Goal: Task Accomplishment & Management: Manage account settings

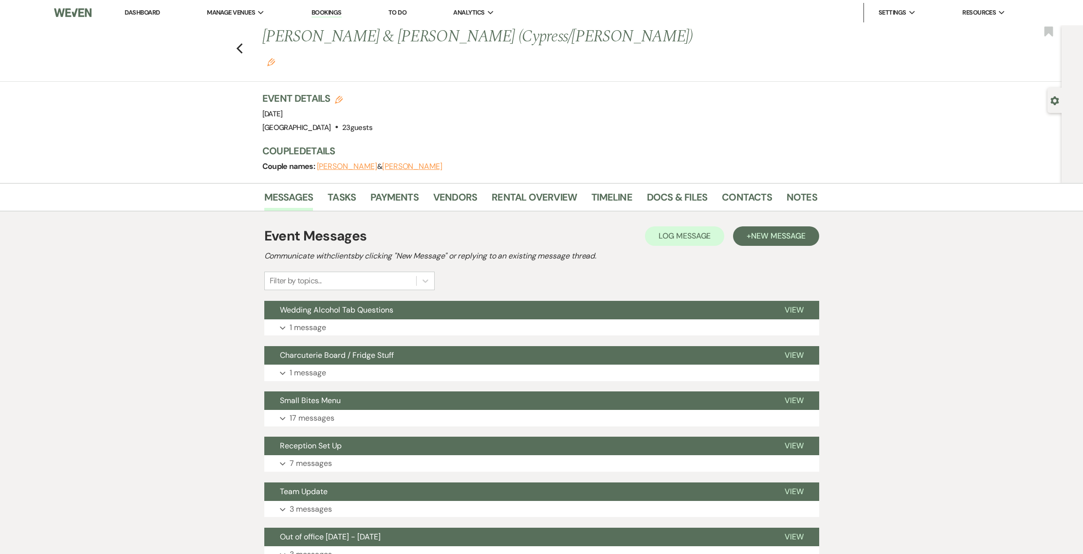
click at [307, 1] on nav "Dashboard Manage Venues Expand Treehouse Point Elopements at [GEOGRAPHIC_DATA] …" at bounding box center [541, 12] width 1083 height 25
click at [323, 10] on link "Bookings" at bounding box center [326, 12] width 30 height 9
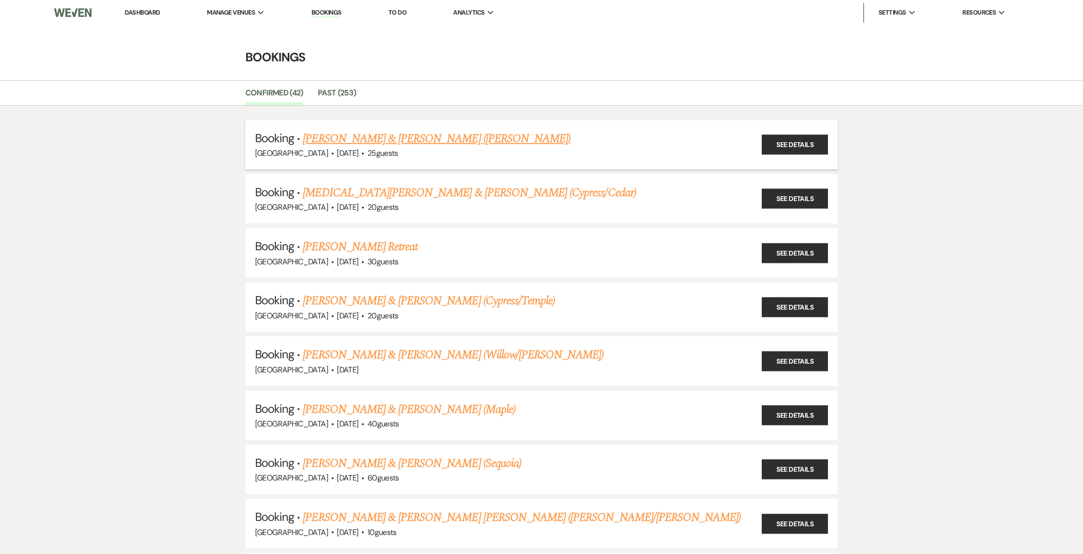
click at [345, 140] on link "[PERSON_NAME] & [PERSON_NAME] ([PERSON_NAME])" at bounding box center [437, 139] width 268 height 18
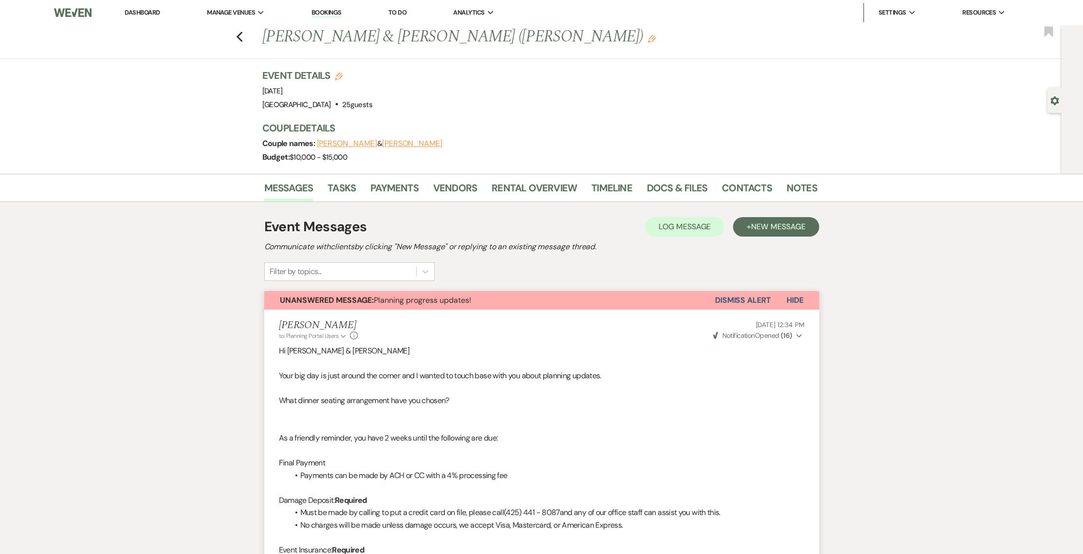
click at [747, 172] on div "Event Details Edit Event Date: [DATE] Venue: [GEOGRAPHIC_DATA] . 25 guests Venu…" at bounding box center [539, 121] width 555 height 105
click at [745, 175] on div "Messages Tasks Payments Vendors Rental Overview Timeline Docs & Files Contacts …" at bounding box center [541, 188] width 1083 height 28
click at [743, 188] on link "Contacts" at bounding box center [747, 190] width 50 height 21
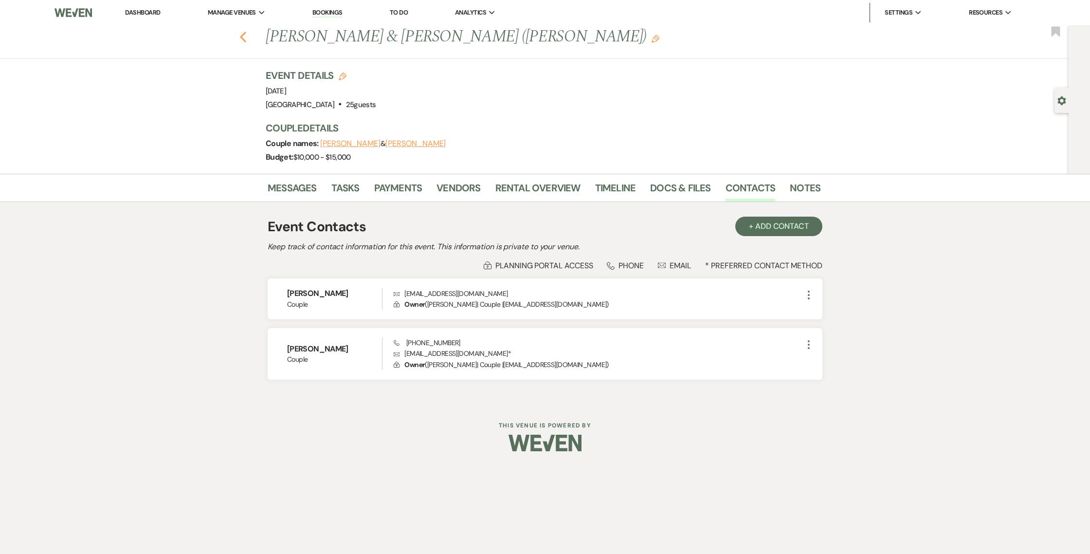
click at [242, 39] on use "button" at bounding box center [243, 37] width 6 height 11
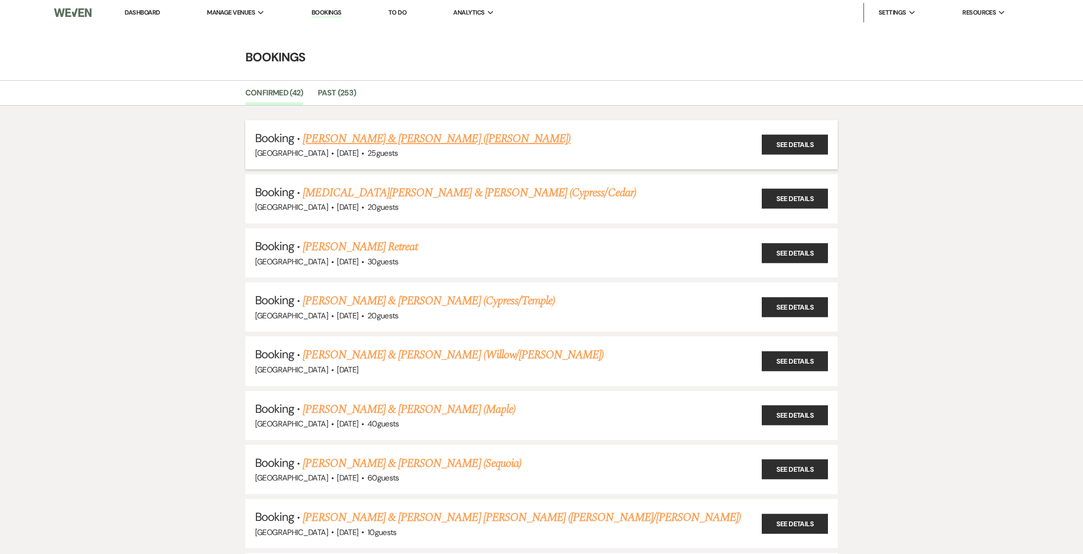
click at [327, 138] on link "[PERSON_NAME] & [PERSON_NAME] ([PERSON_NAME])" at bounding box center [437, 139] width 268 height 18
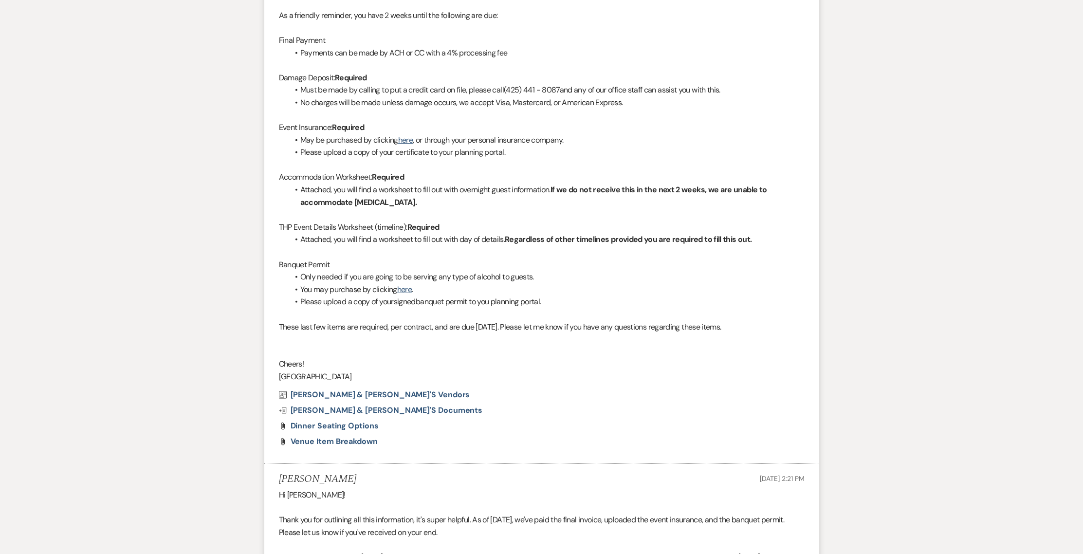
scroll to position [82, 0]
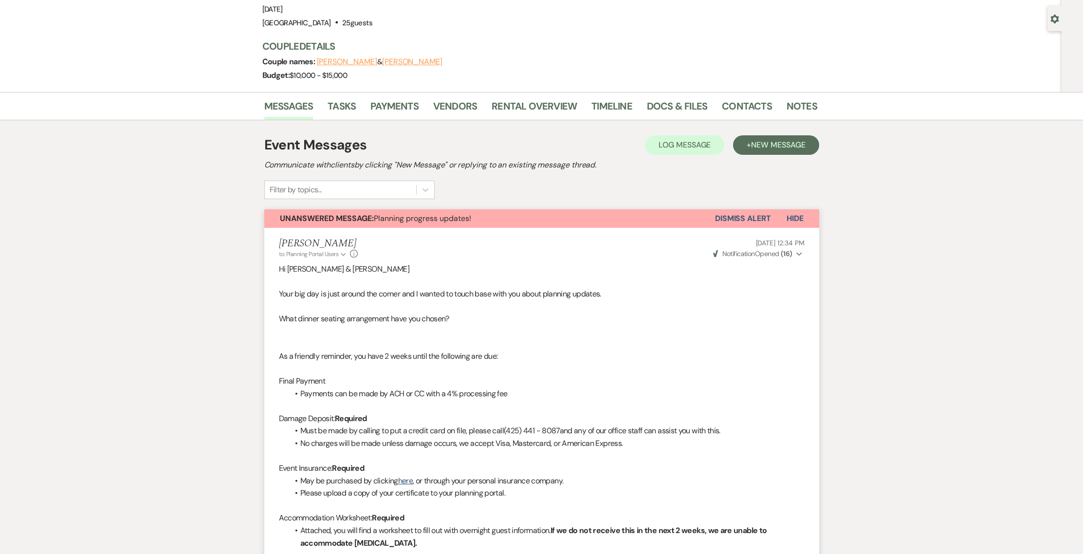
click at [462, 96] on li "Vendors" at bounding box center [462, 107] width 58 height 23
click at [462, 103] on link "Vendors" at bounding box center [455, 108] width 44 height 21
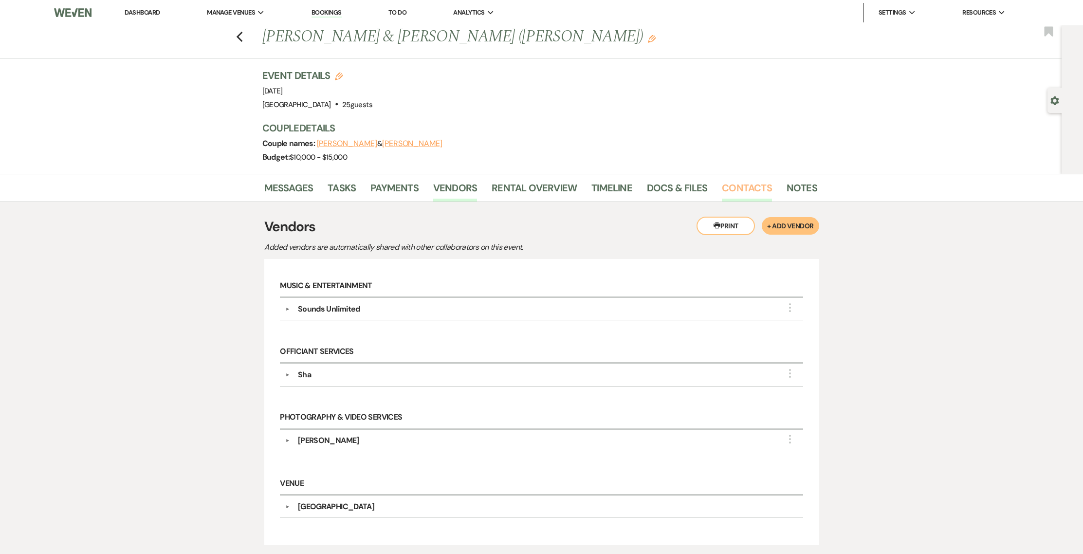
click at [734, 193] on link "Contacts" at bounding box center [747, 190] width 50 height 21
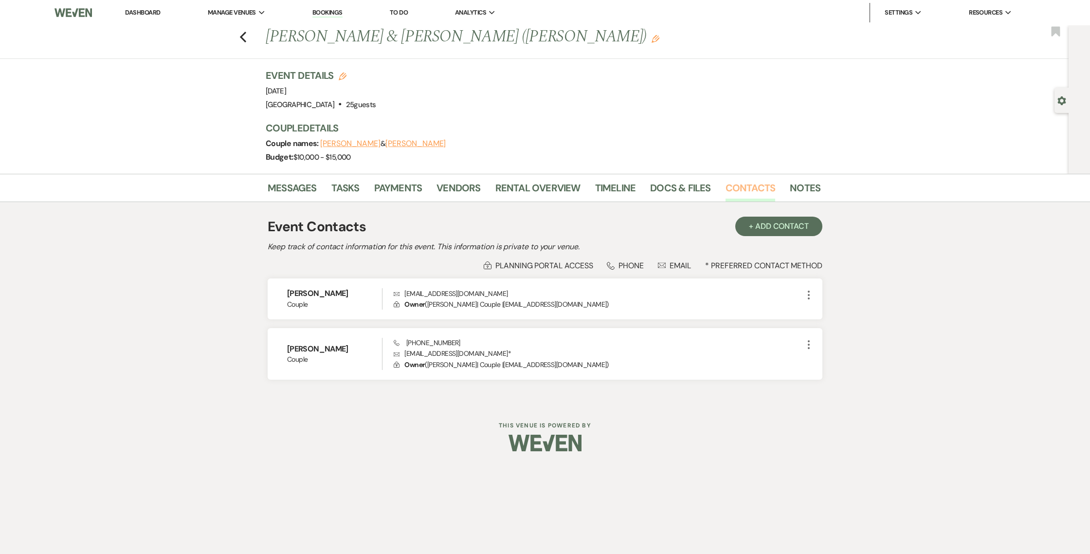
click at [725, 180] on link "Contacts" at bounding box center [750, 190] width 50 height 21
click at [154, 5] on li "Dashboard" at bounding box center [142, 12] width 45 height 19
click at [152, 10] on link "Dashboard" at bounding box center [142, 12] width 35 height 8
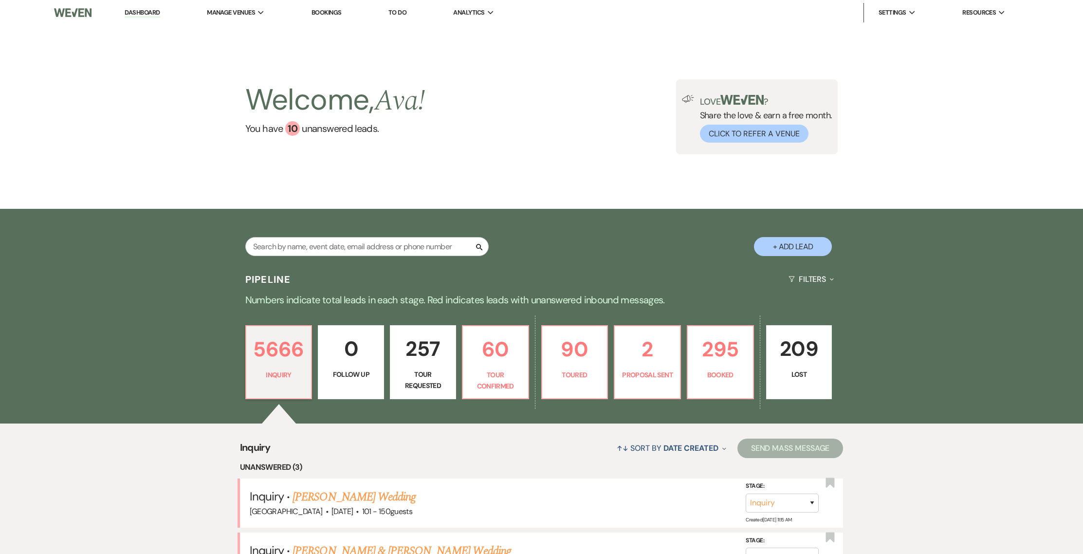
scroll to position [148, 0]
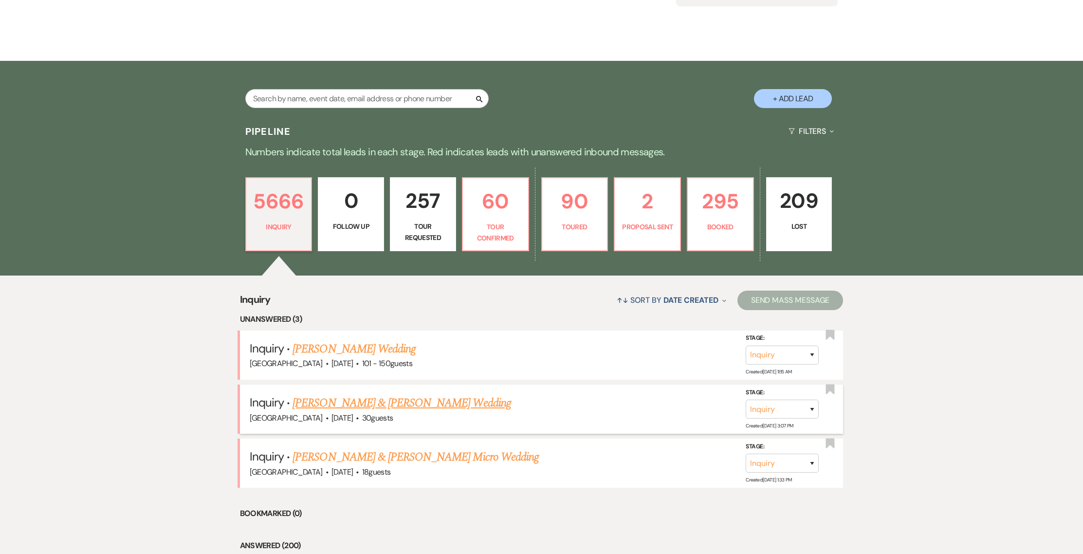
click at [498, 202] on p "60" at bounding box center [496, 201] width 54 height 33
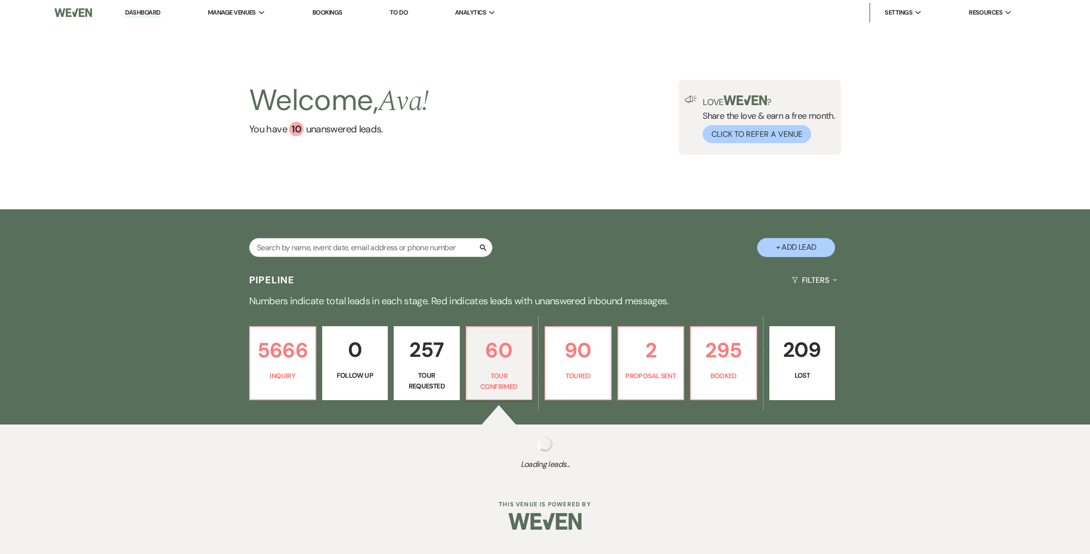
select select "4"
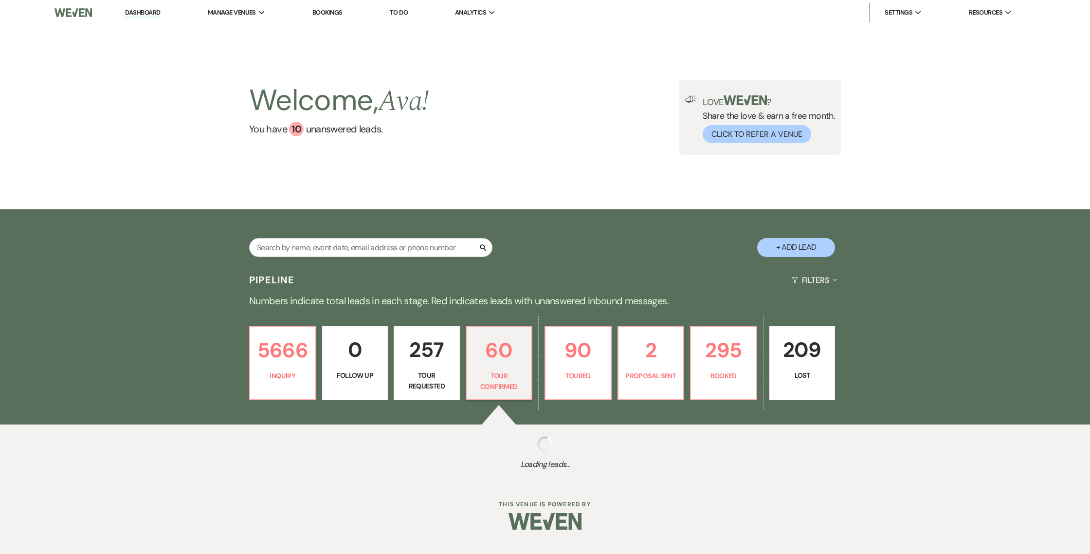
select select "4"
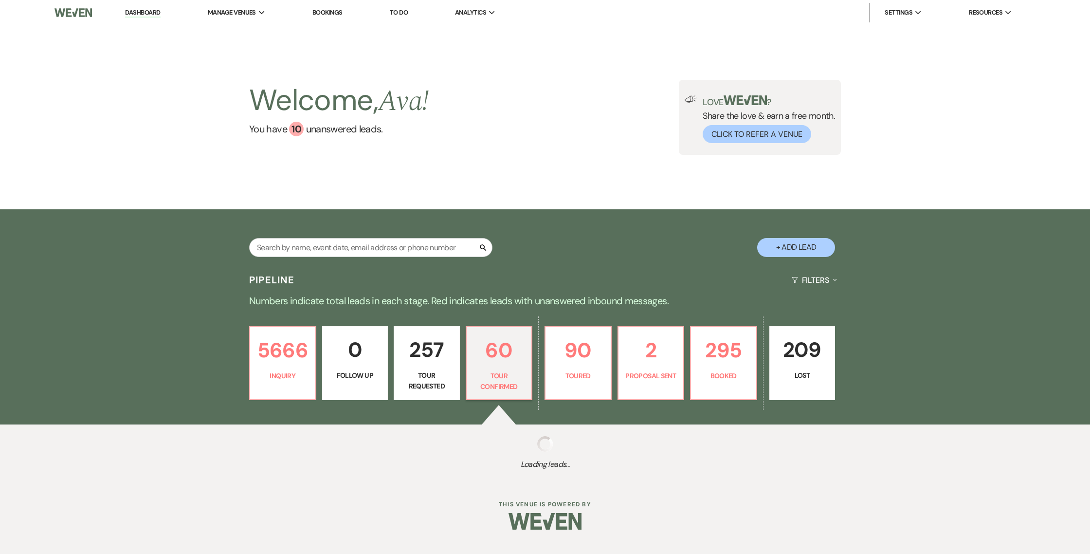
select select "4"
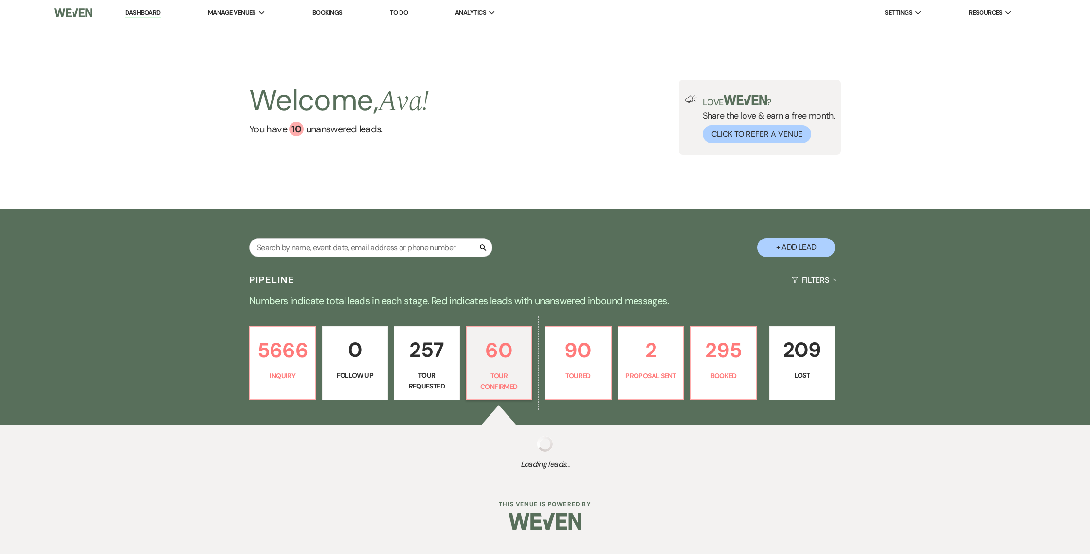
select select "4"
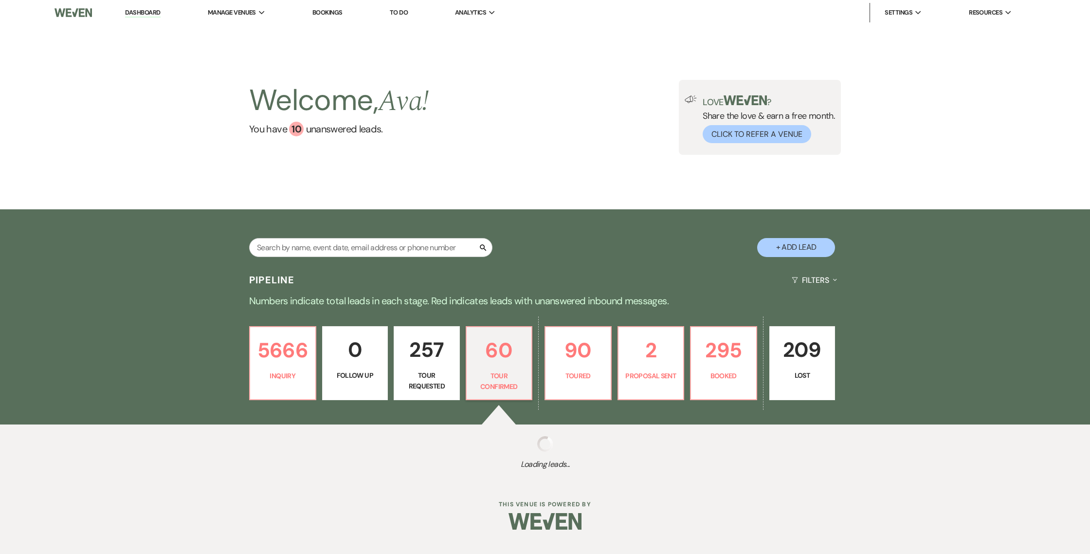
select select "4"
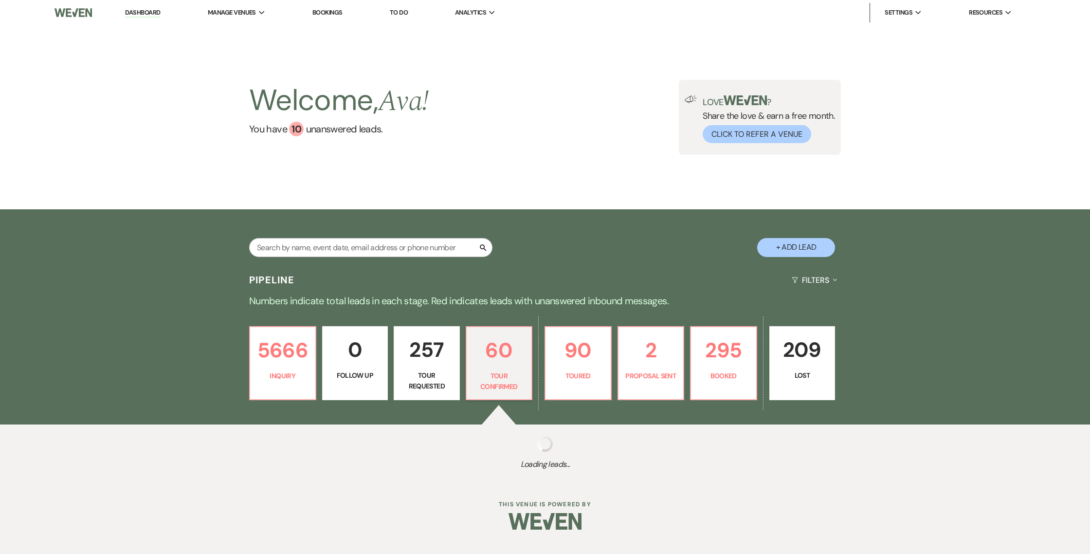
select select "4"
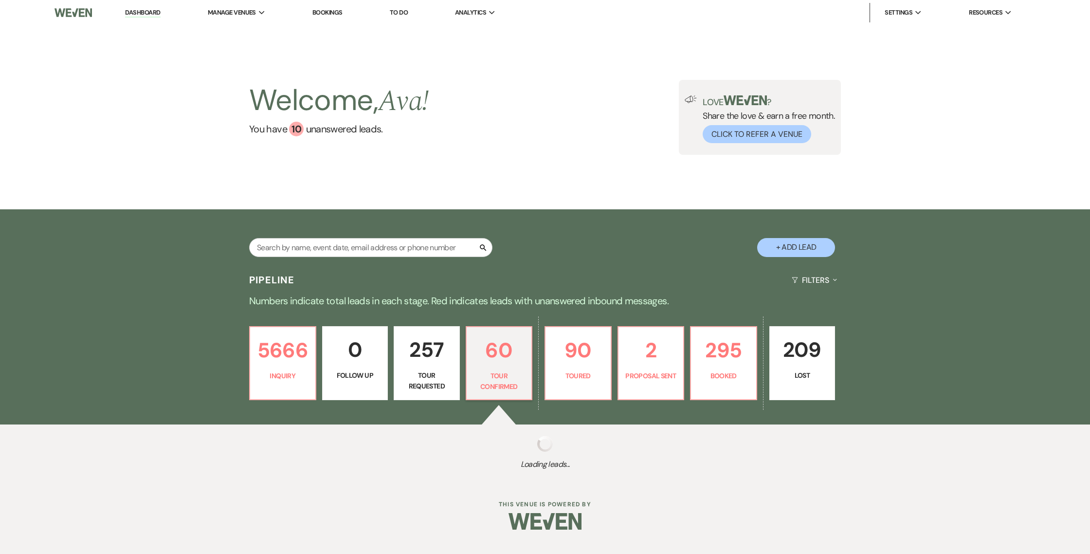
select select "4"
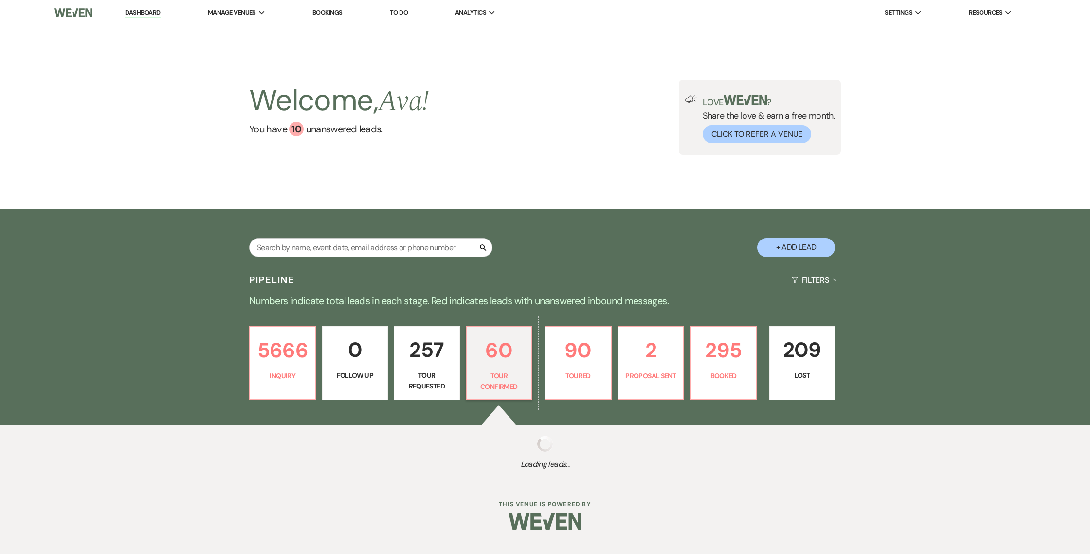
select select "4"
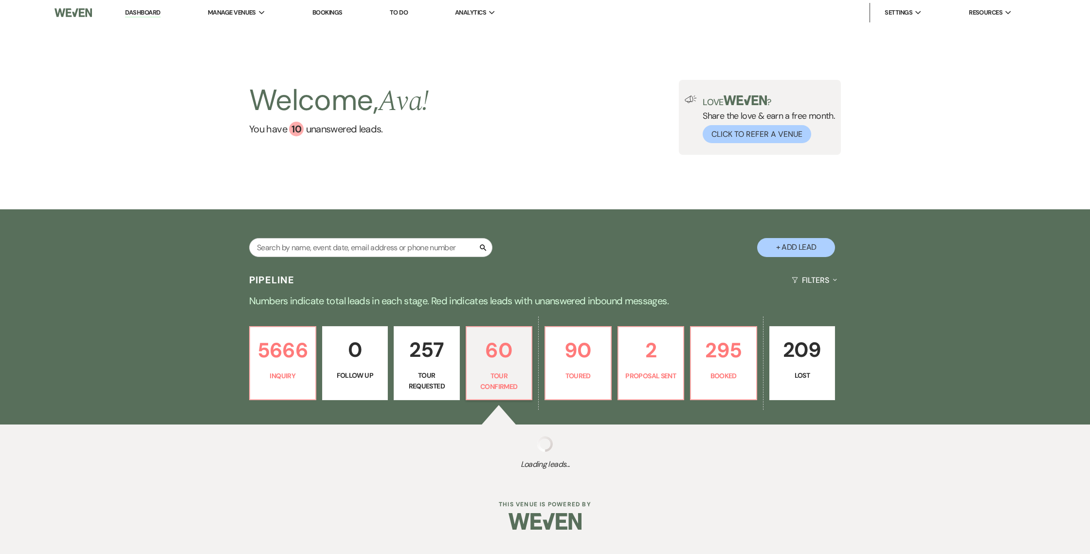
select select "4"
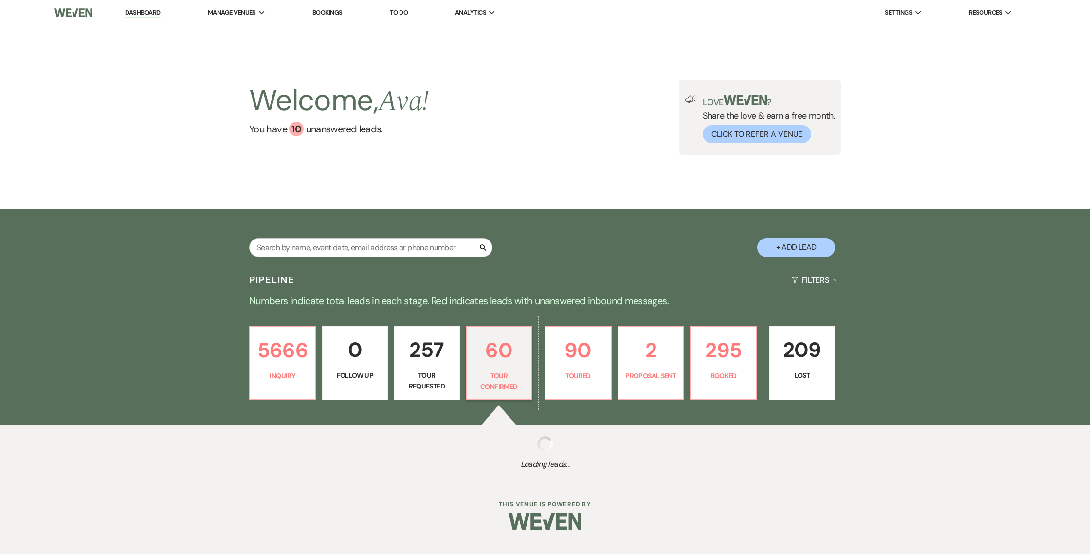
select select "4"
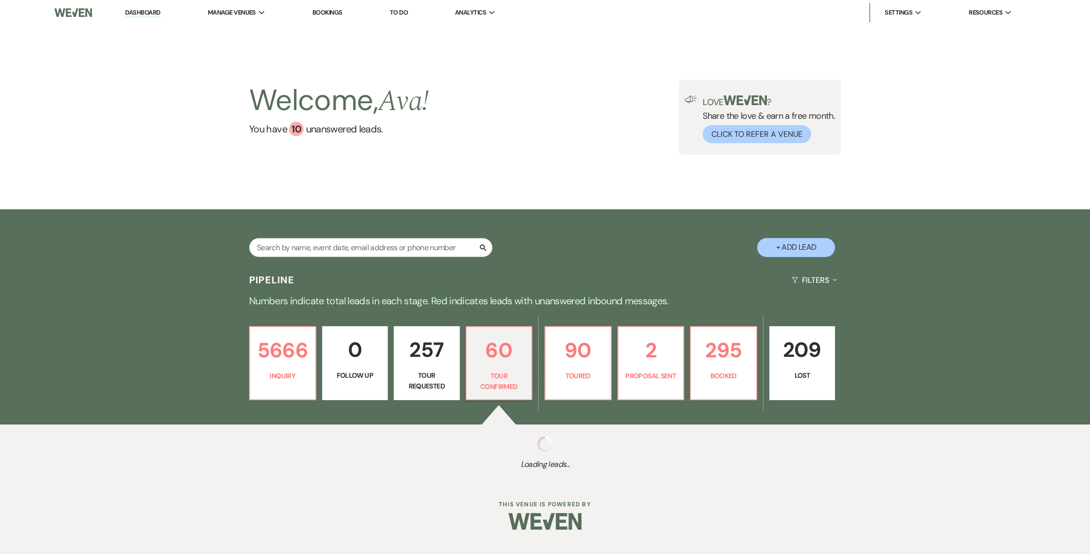
select select "4"
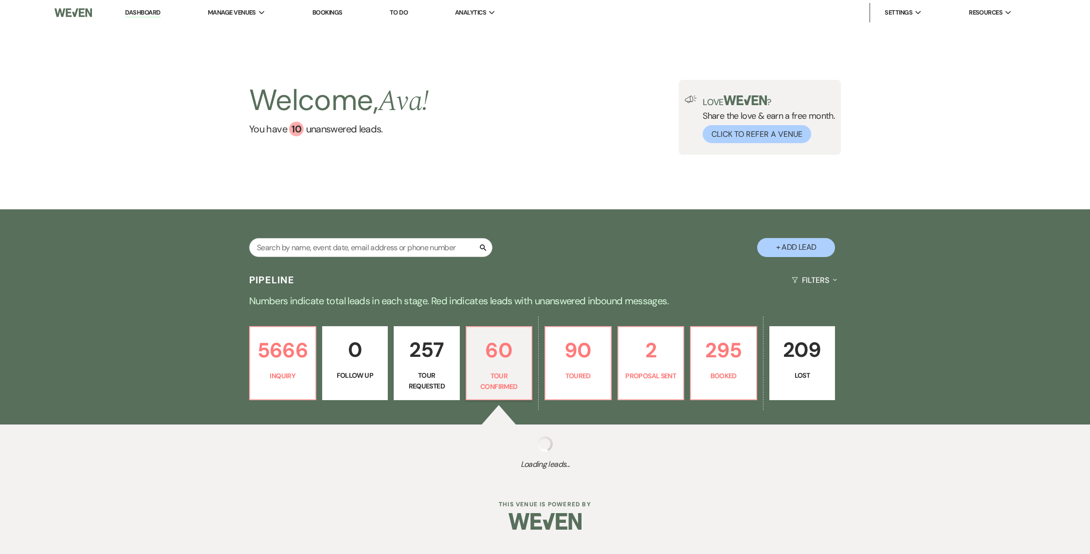
select select "4"
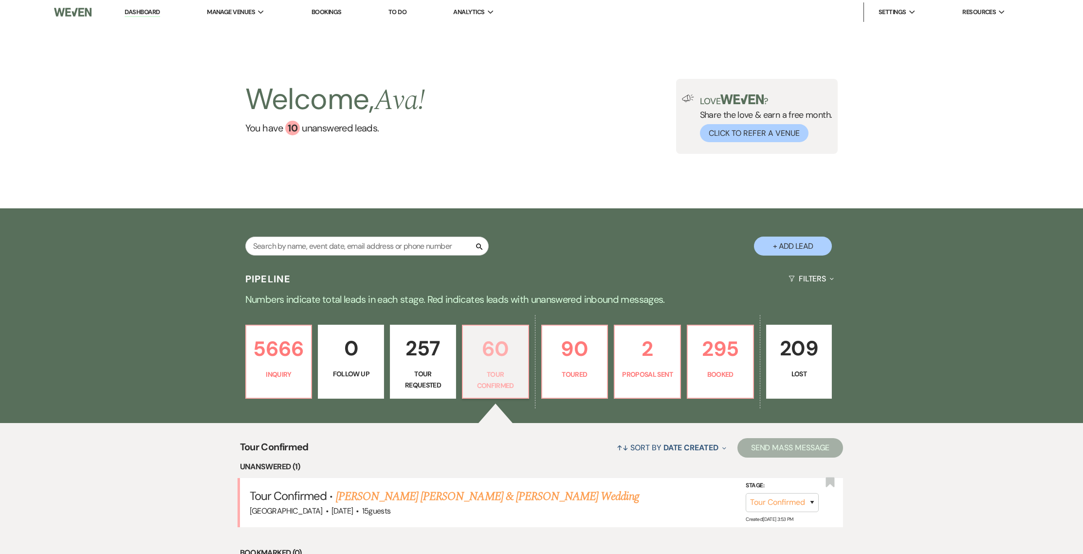
scroll to position [184, 0]
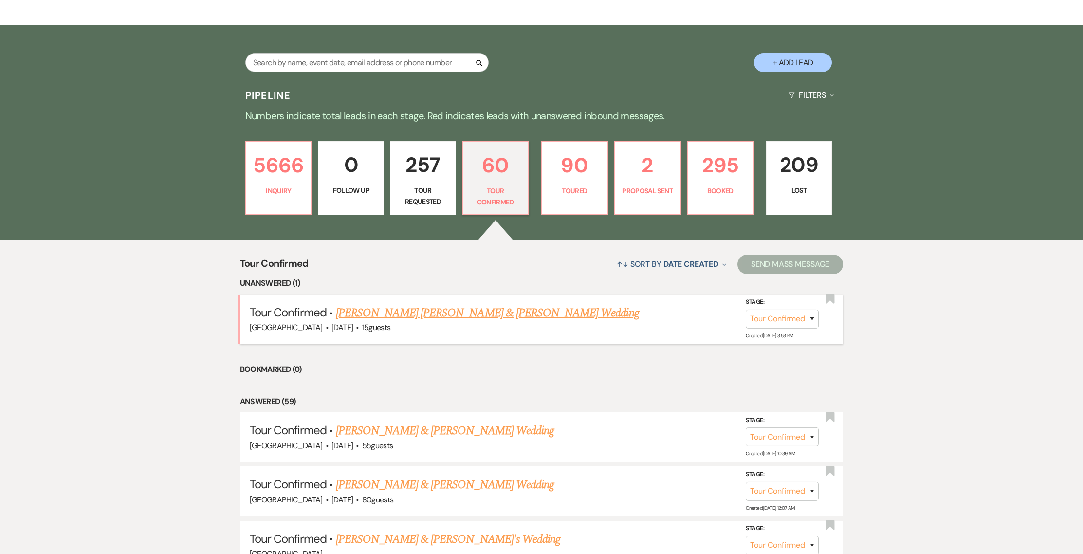
click at [446, 306] on link "[PERSON_NAME] [PERSON_NAME] & [PERSON_NAME] Wedding" at bounding box center [487, 313] width 303 height 18
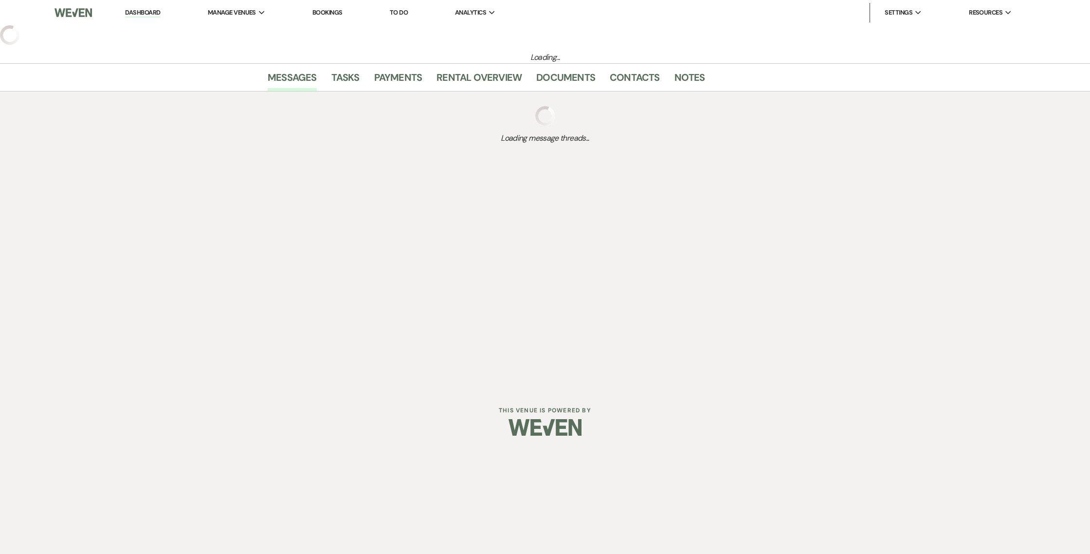
select select "4"
select select "5"
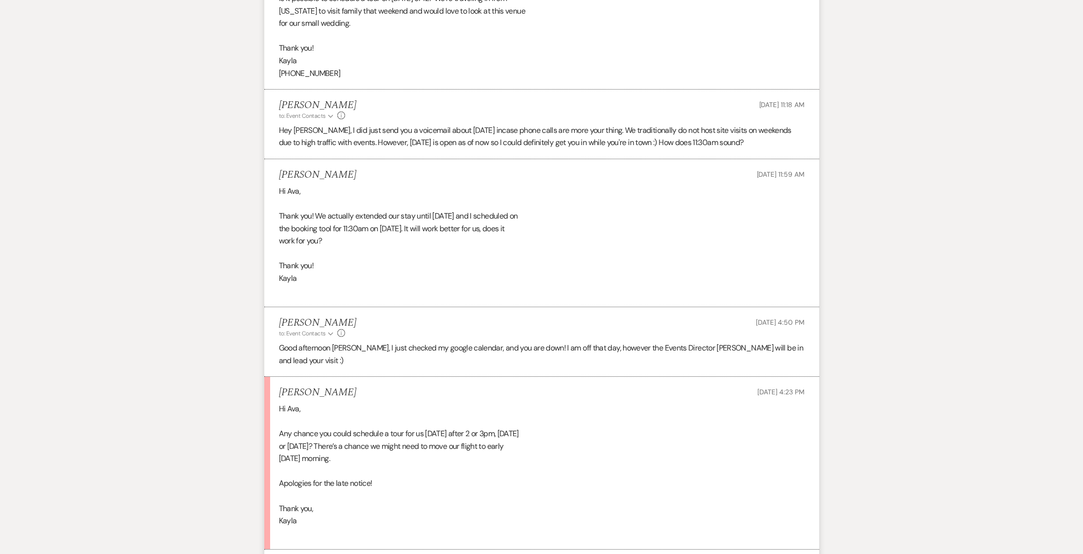
scroll to position [1351, 0]
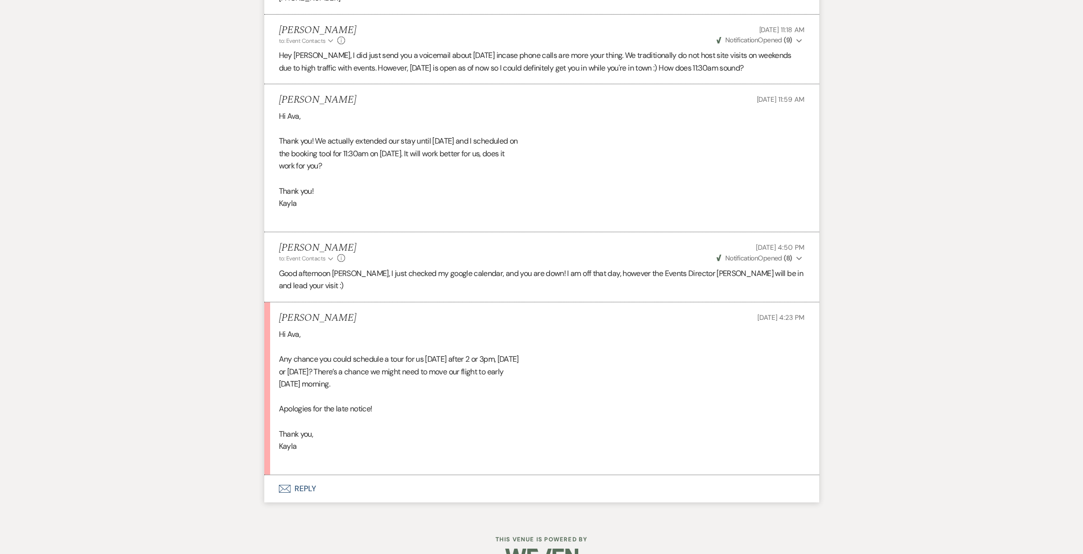
click at [306, 475] on button "Envelope Reply" at bounding box center [541, 488] width 555 height 27
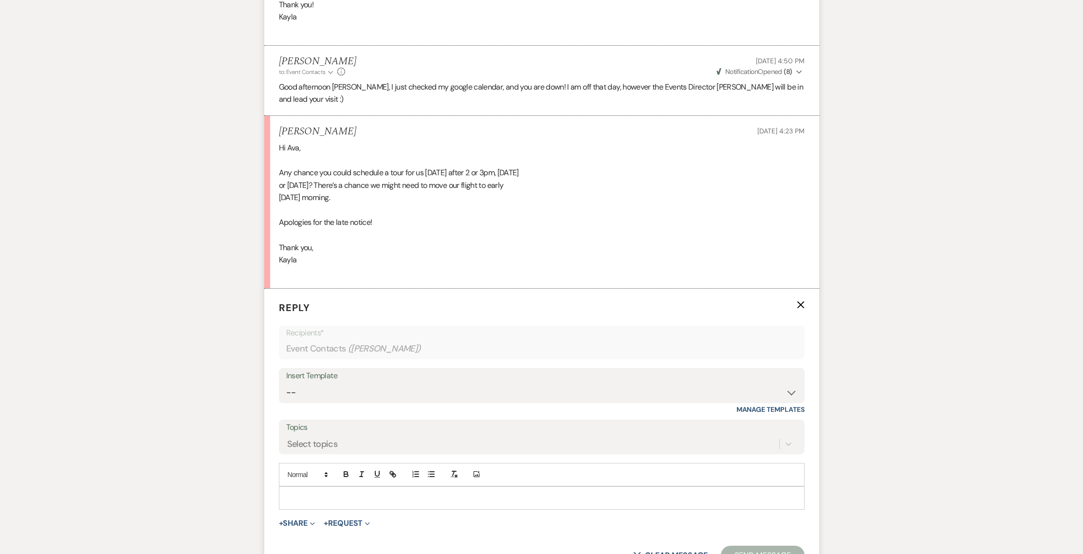
scroll to position [1537, 0]
click at [305, 492] on p at bounding box center [542, 497] width 510 height 11
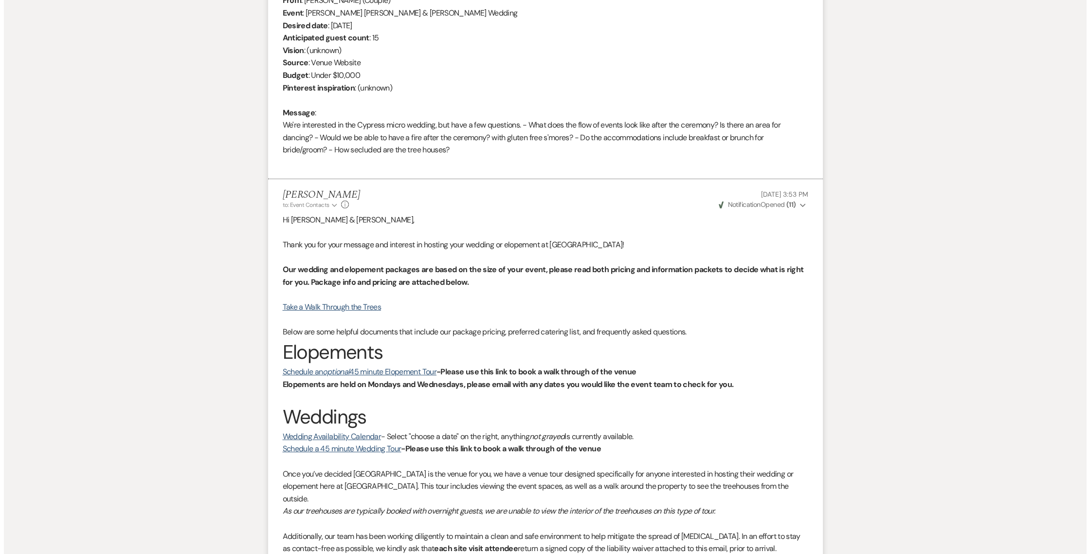
scroll to position [0, 0]
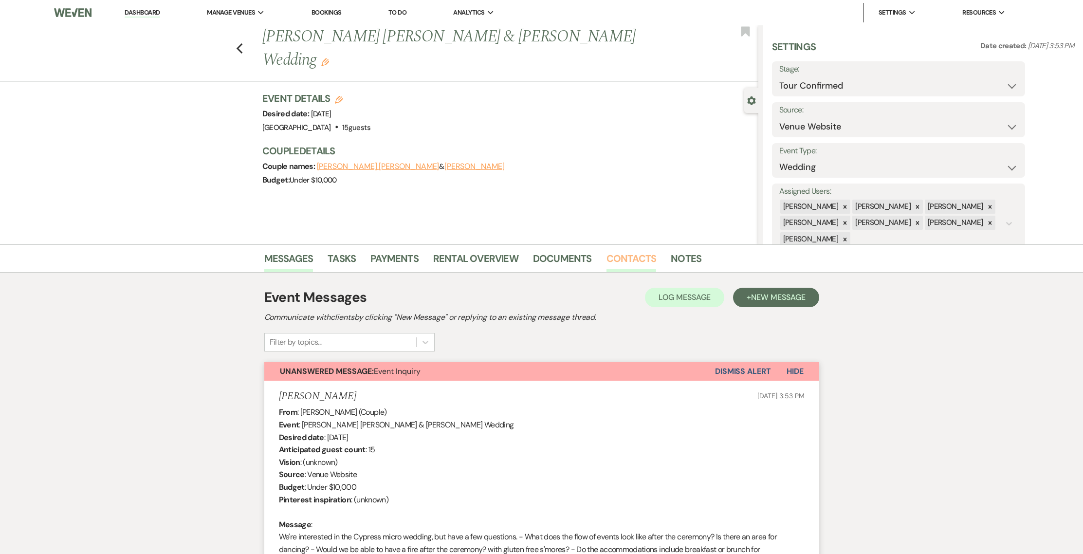
click at [617, 260] on link "Contacts" at bounding box center [631, 261] width 50 height 21
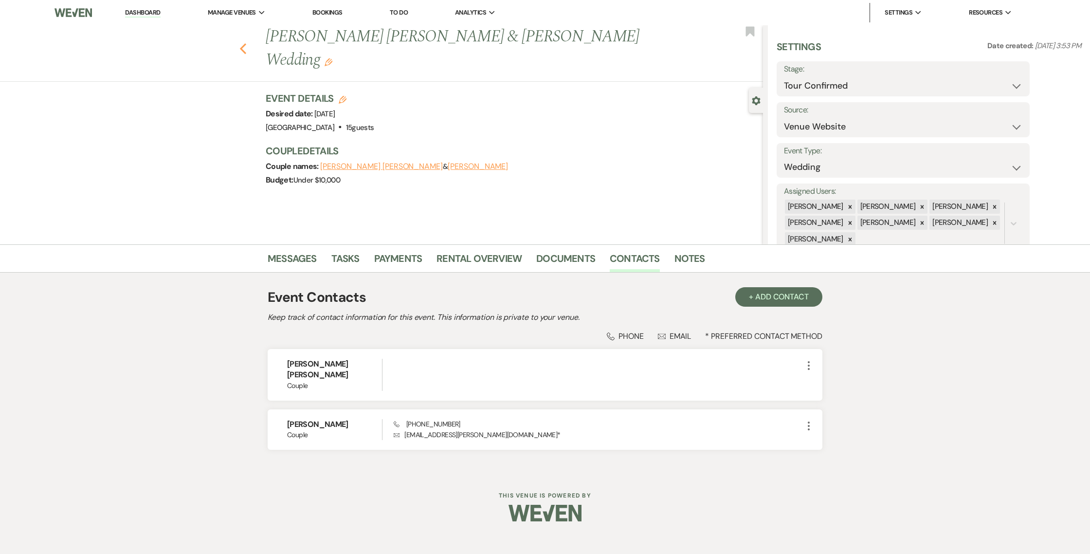
click at [241, 43] on icon "Previous" at bounding box center [242, 49] width 7 height 12
select select "4"
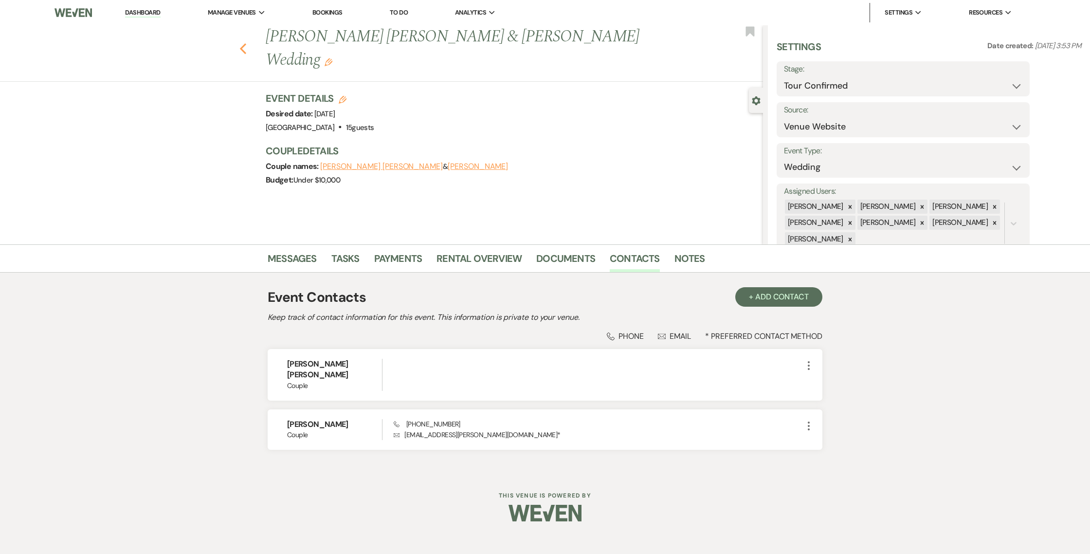
select select "4"
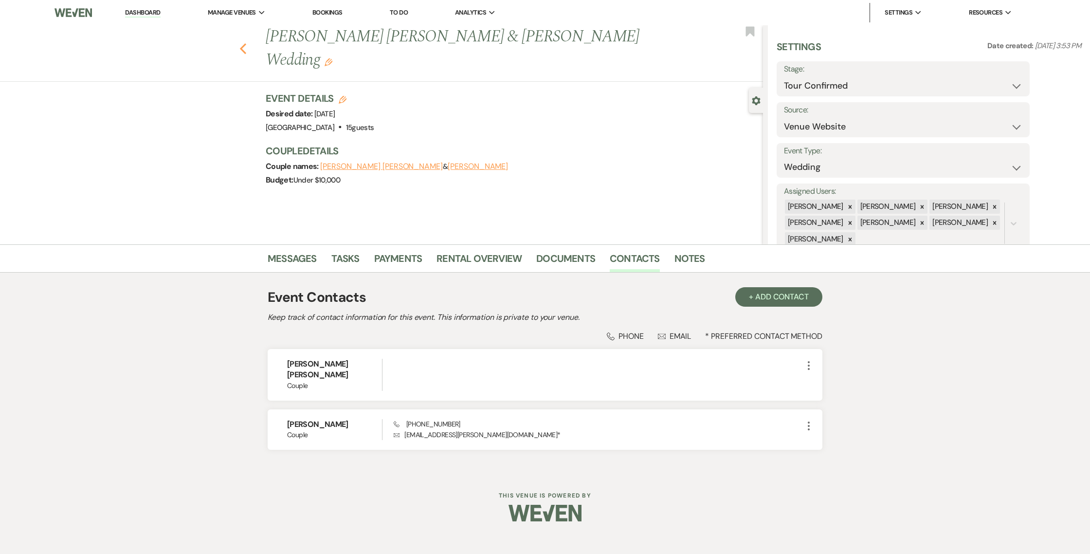
select select "4"
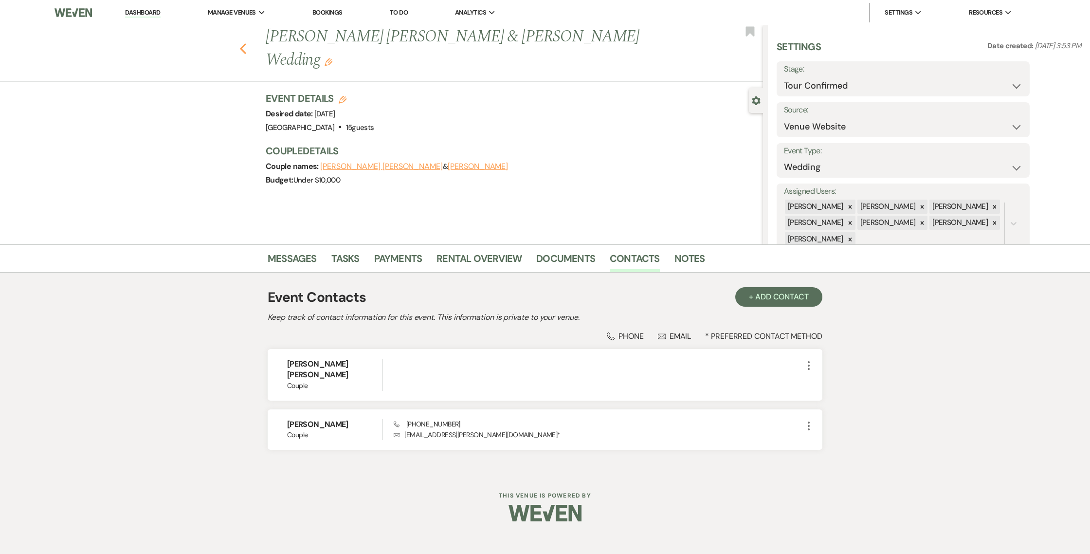
select select "4"
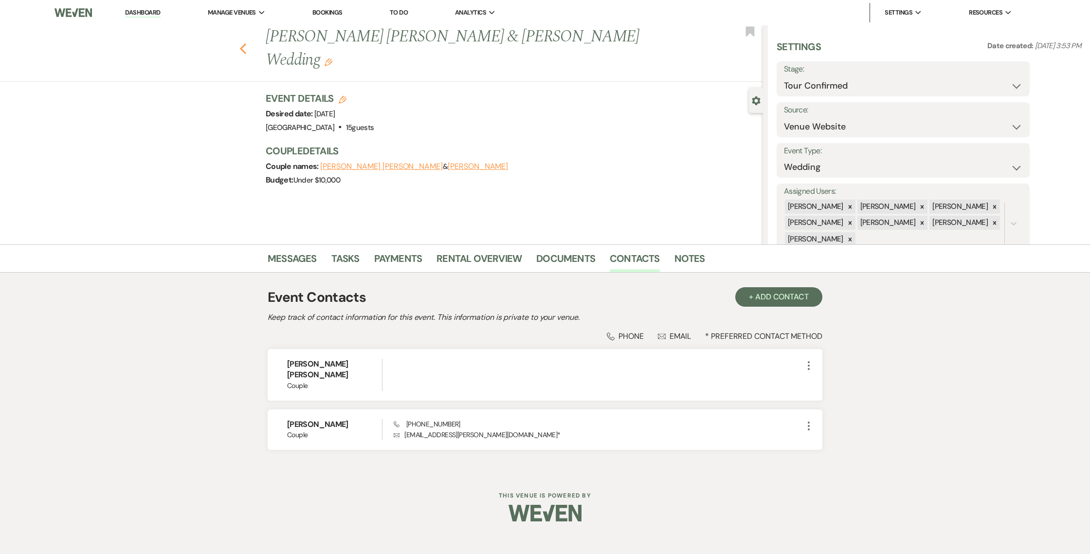
select select "4"
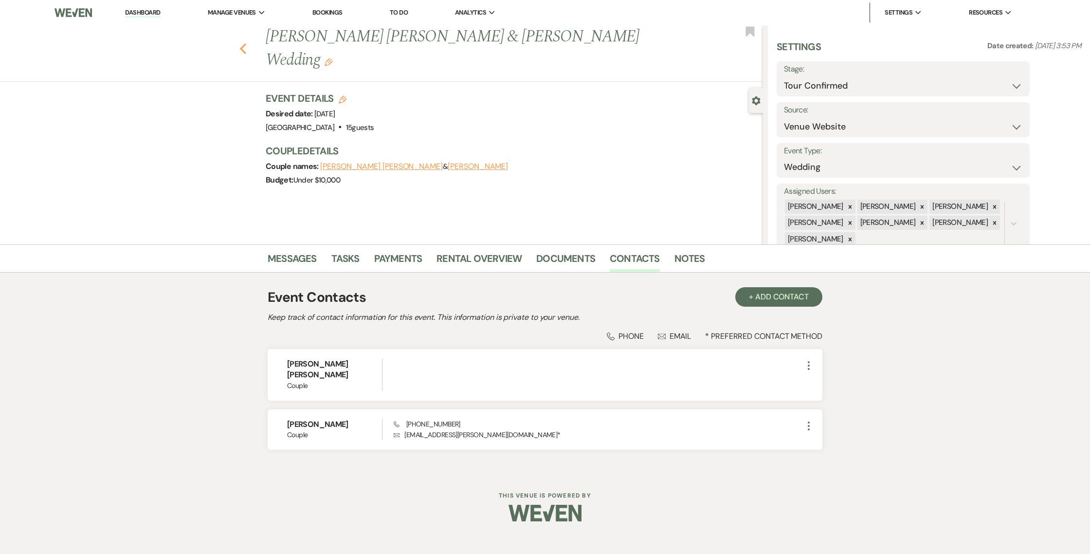
select select "4"
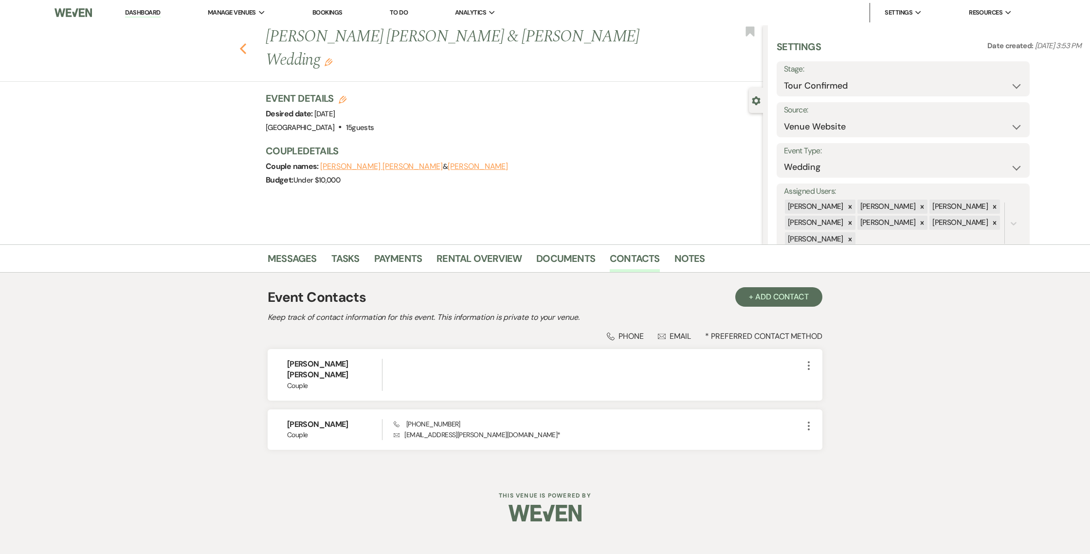
select select "4"
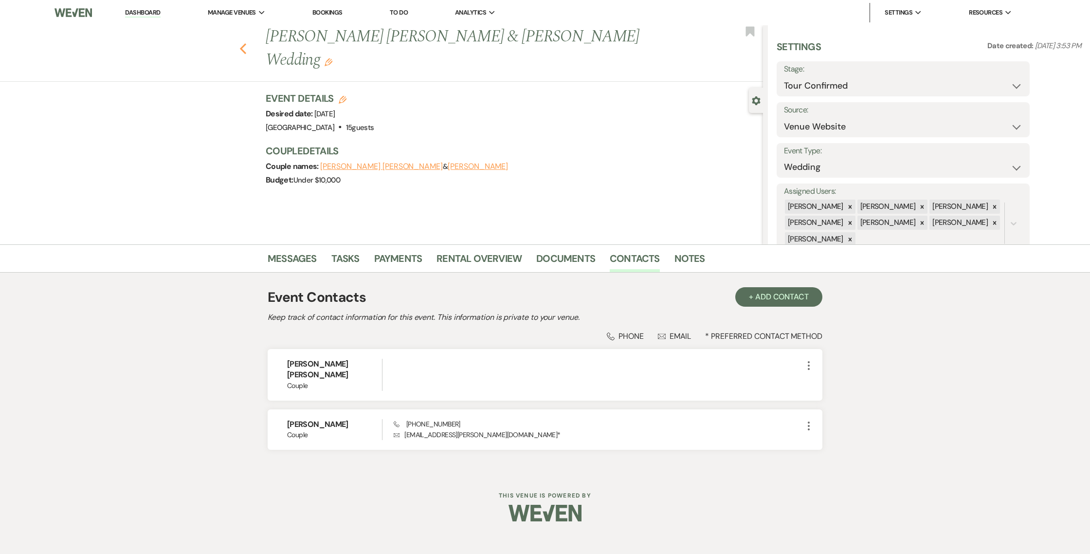
select select "4"
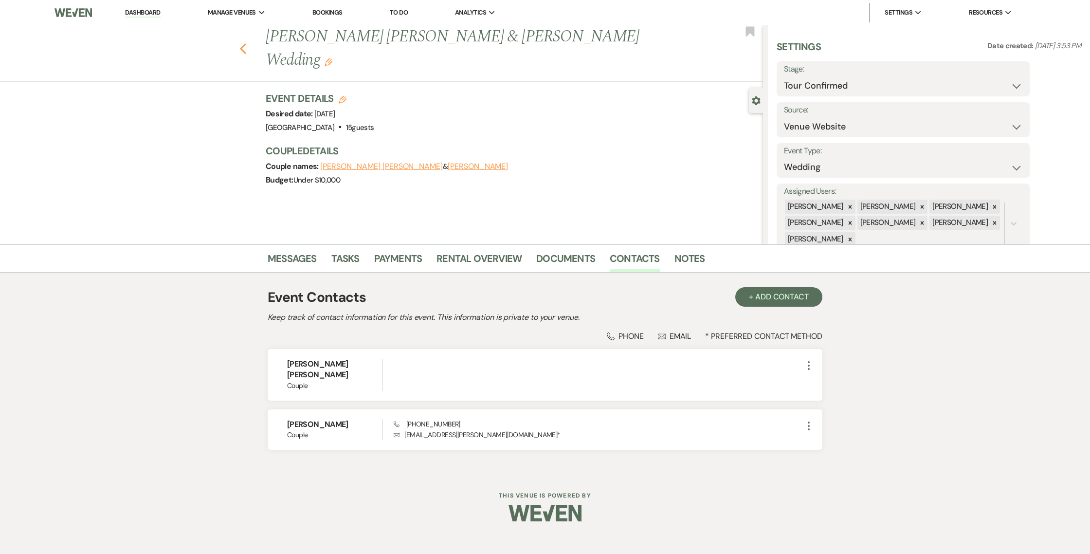
select select "4"
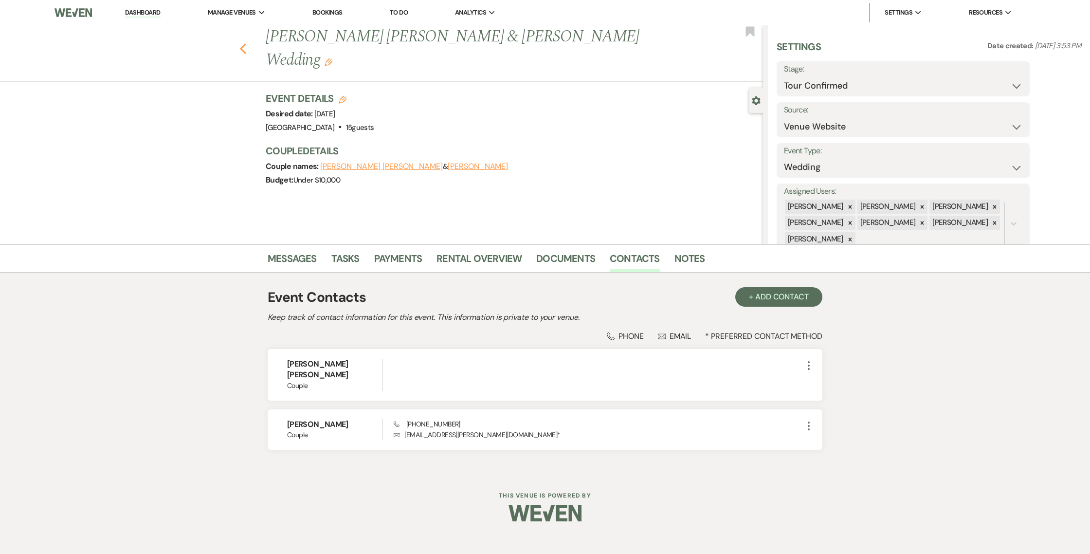
select select "4"
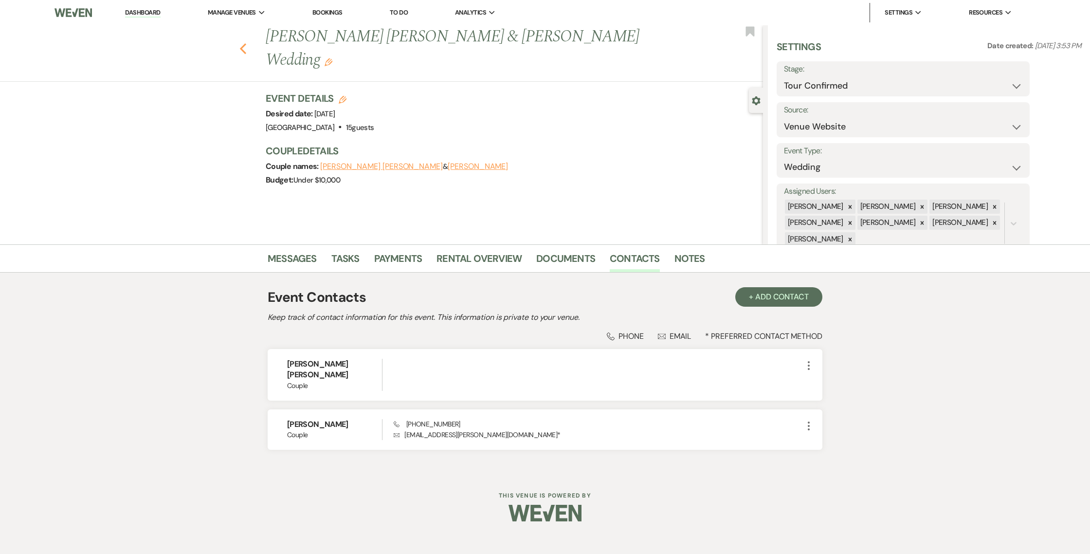
select select "4"
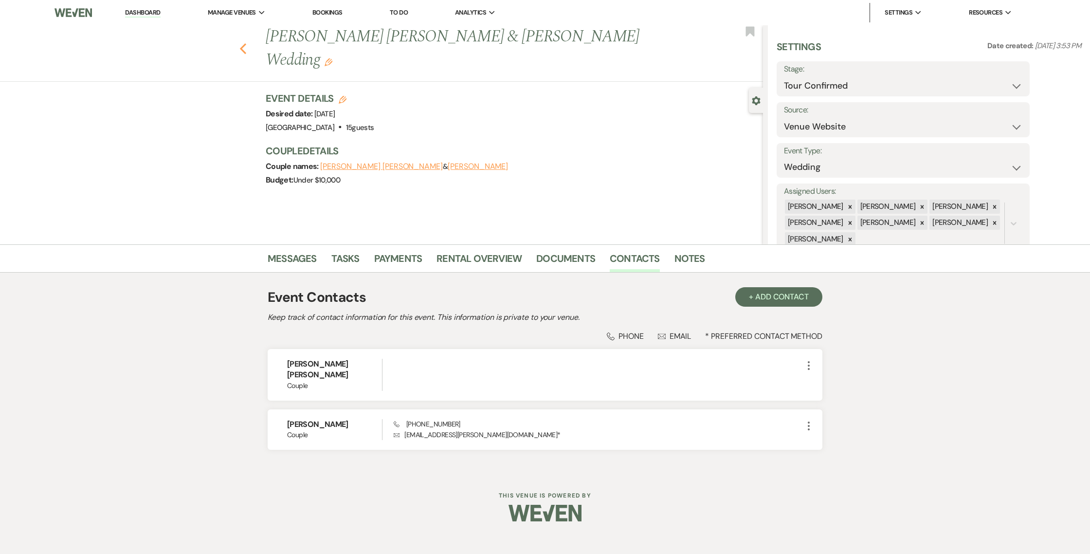
select select "4"
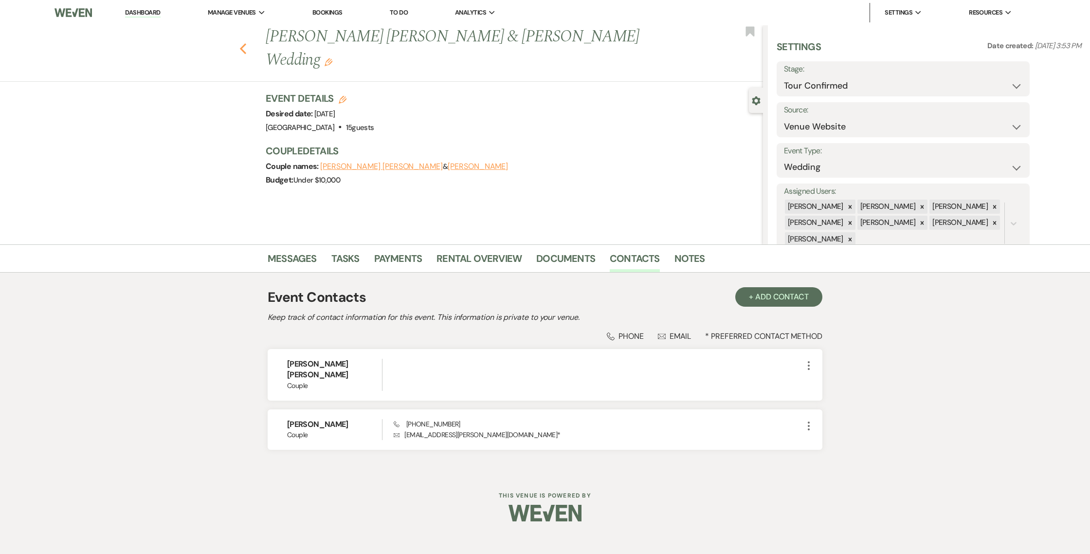
select select "4"
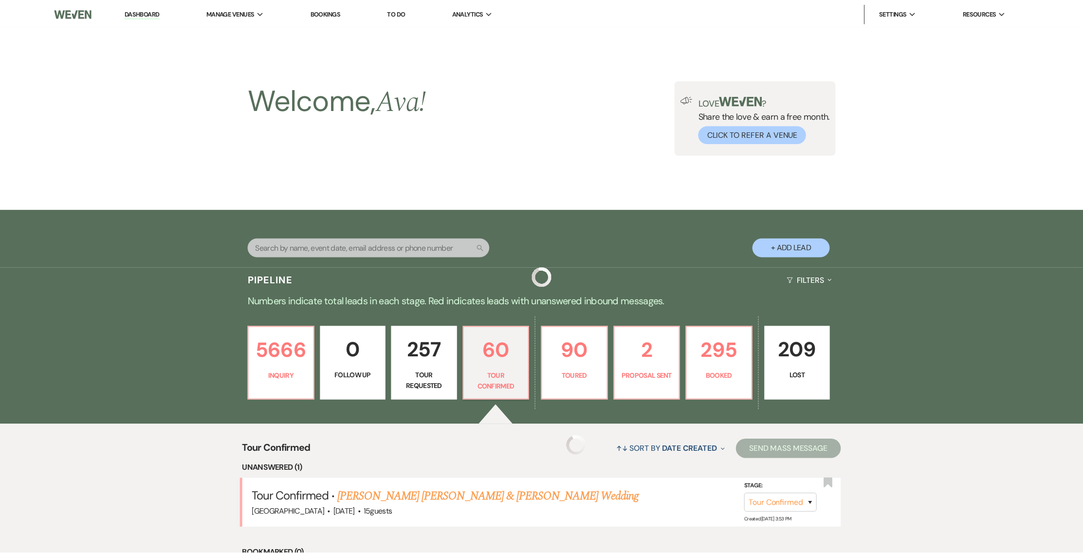
scroll to position [184, 0]
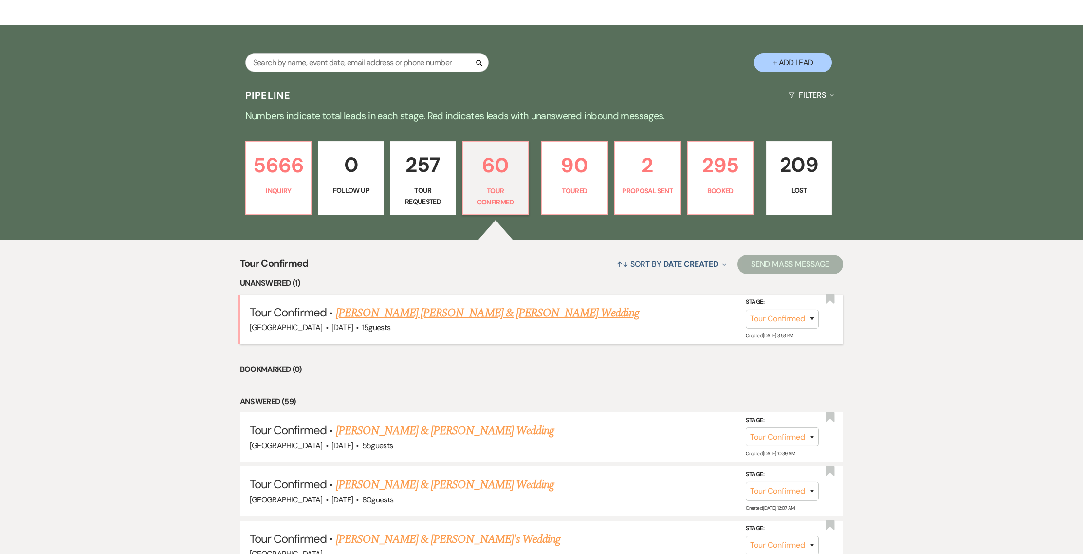
click at [391, 325] on span "15 guests" at bounding box center [376, 327] width 29 height 10
click at [390, 317] on link "[PERSON_NAME] [PERSON_NAME] & [PERSON_NAME] Wedding" at bounding box center [487, 313] width 303 height 18
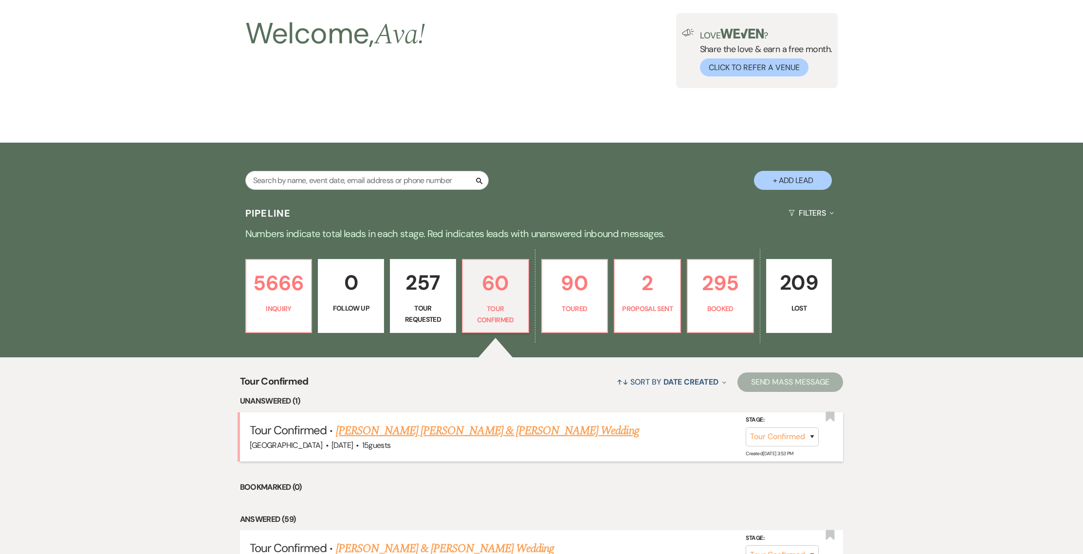
select select "4"
select select "5"
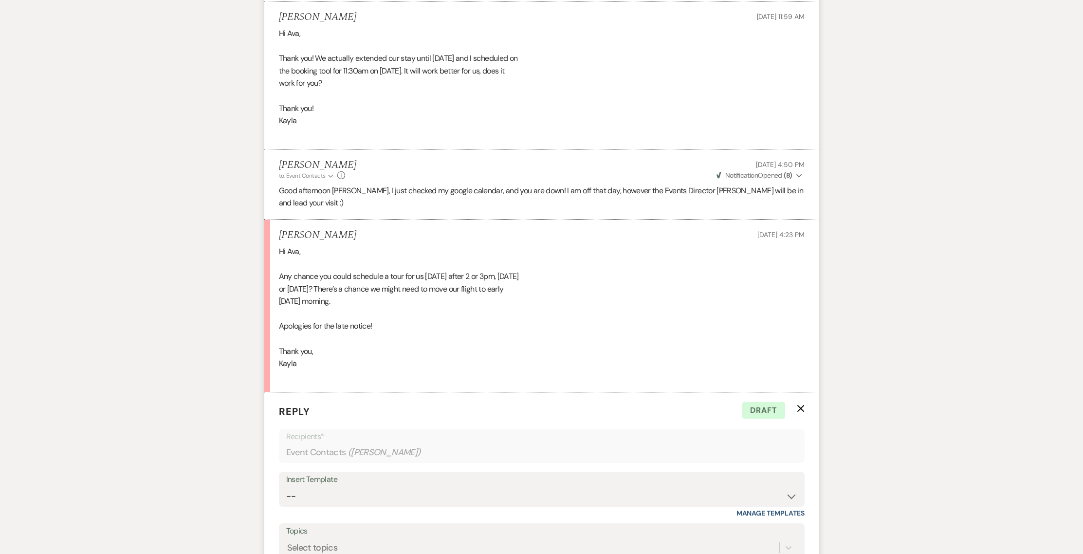
scroll to position [1624, 0]
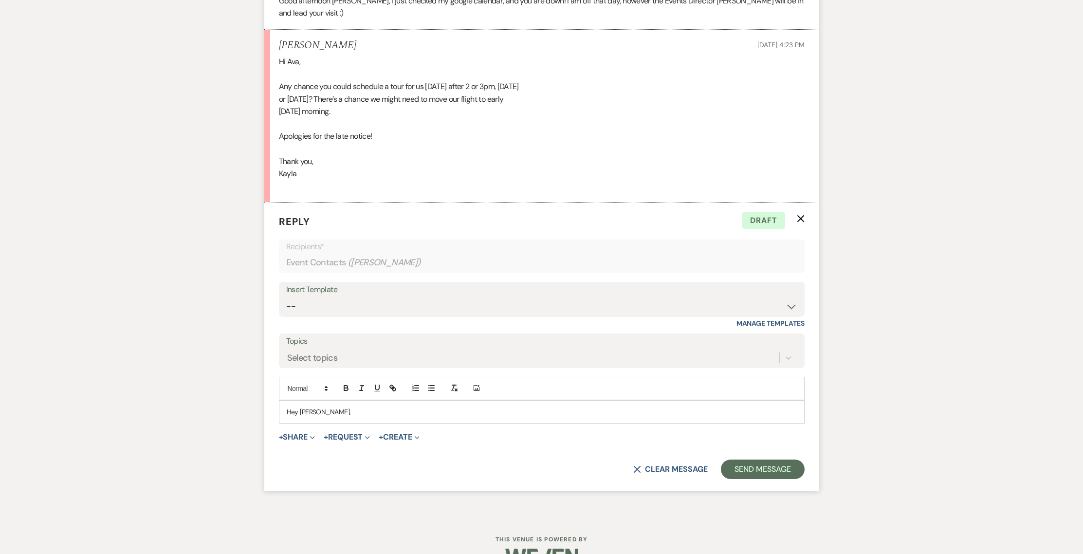
click at [362, 400] on div "Hey [PERSON_NAME]," at bounding box center [541, 411] width 524 height 22
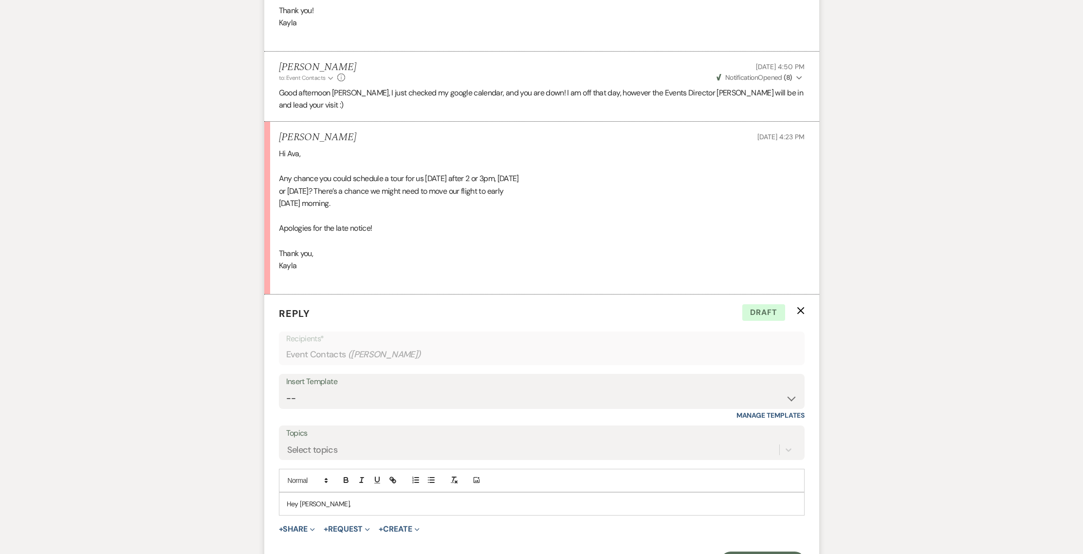
scroll to position [1378, 0]
